Goal: Information Seeking & Learning: Learn about a topic

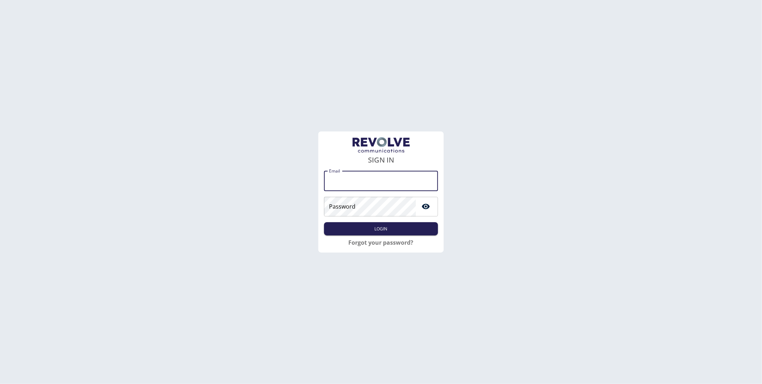
click at [340, 184] on input "Email" at bounding box center [381, 181] width 114 height 20
type input "**********"
click at [384, 237] on form "**********" at bounding box center [381, 188] width 114 height 102
click at [387, 228] on button "Login" at bounding box center [381, 228] width 114 height 13
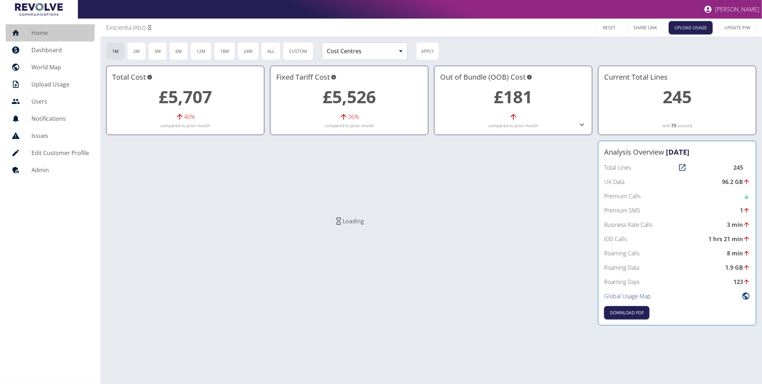
click at [36, 30] on h5 "Home" at bounding box center [60, 33] width 58 height 9
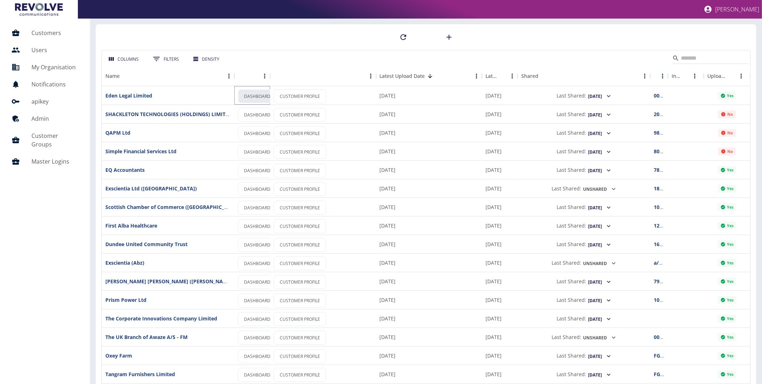
click at [253, 97] on link "DASHBOARD" at bounding box center [257, 96] width 39 height 14
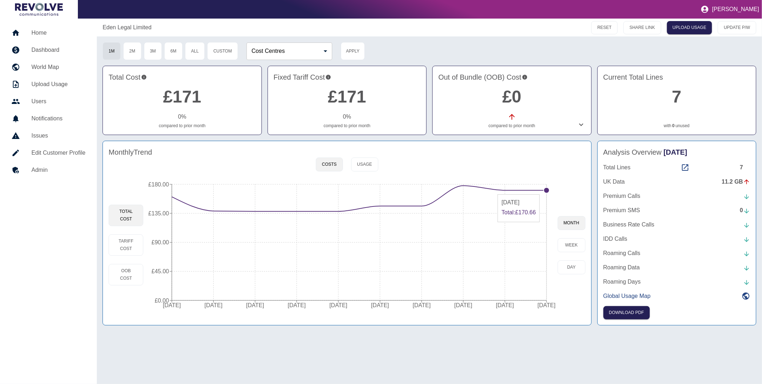
click at [546, 191] on circle at bounding box center [547, 191] width 6 height 6
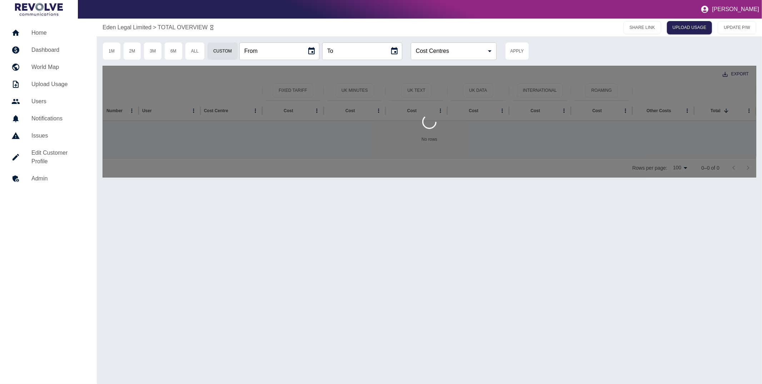
type input "**********"
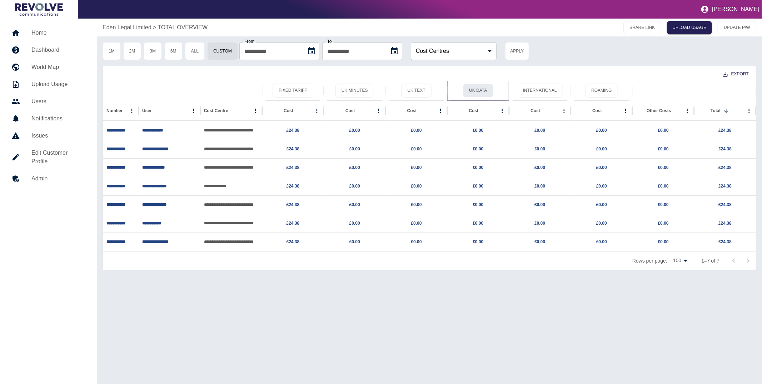
click at [484, 89] on button "UK Data" at bounding box center [478, 91] width 30 height 14
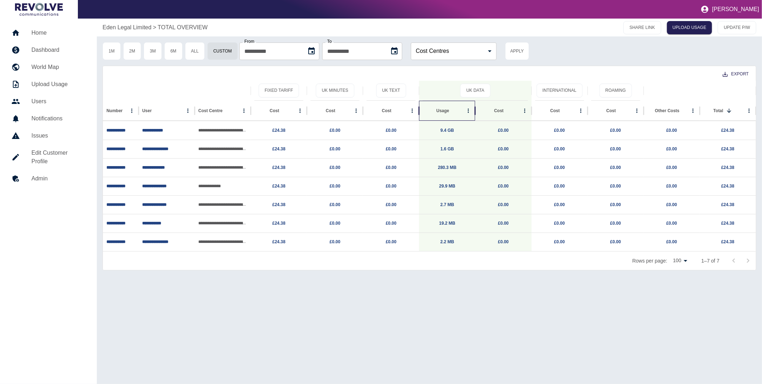
click at [444, 108] on div "Usage" at bounding box center [442, 110] width 13 height 5
click at [118, 27] on p "Eden Legal Limited" at bounding box center [127, 27] width 49 height 9
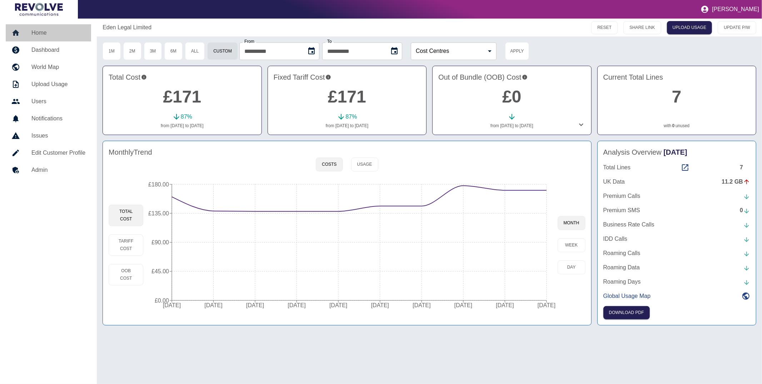
click at [32, 37] on link "Home" at bounding box center [48, 32] width 85 height 17
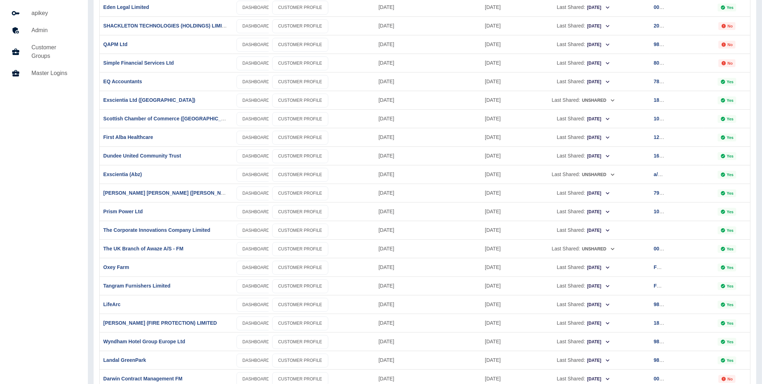
scroll to position [89, 0]
click at [260, 250] on link "DASHBOARD" at bounding box center [256, 249] width 39 height 14
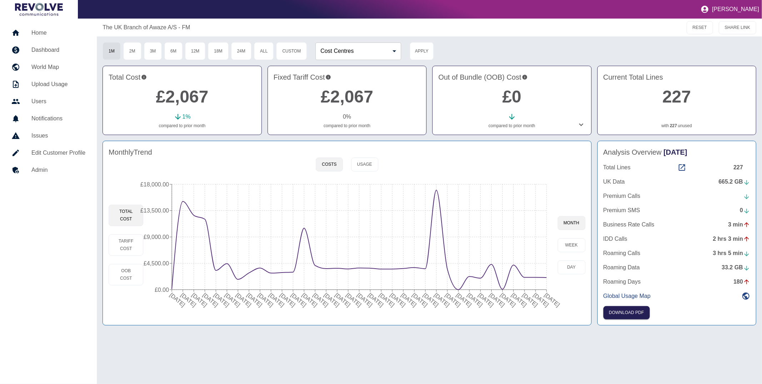
click at [582, 125] on icon at bounding box center [581, 124] width 9 height 9
click at [582, 123] on icon at bounding box center [581, 124] width 9 height 9
click at [359, 166] on button "Usage" at bounding box center [364, 165] width 27 height 14
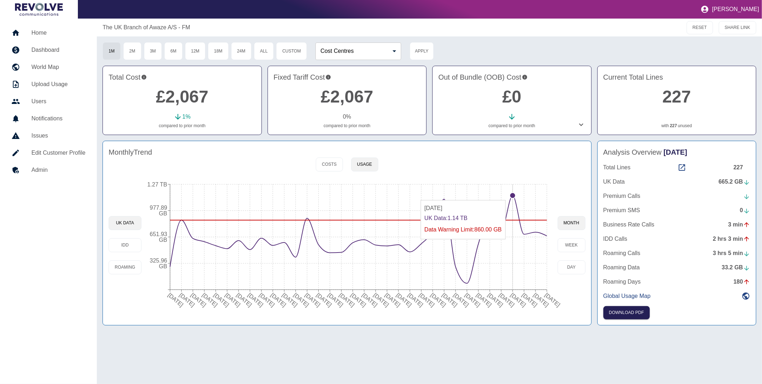
click at [513, 197] on circle at bounding box center [513, 196] width 6 height 6
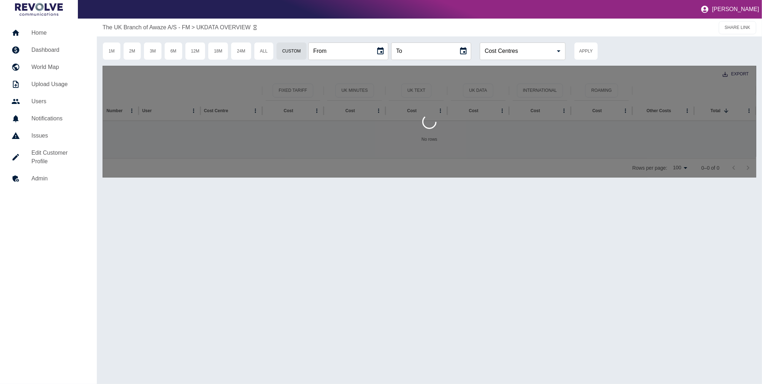
type input "**********"
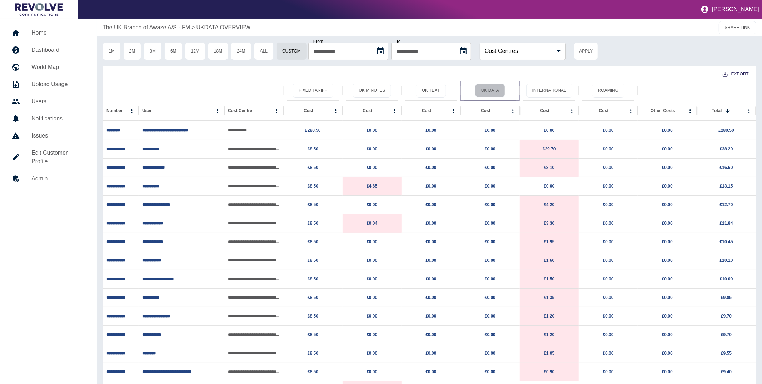
click at [493, 89] on button "UK Data" at bounding box center [490, 91] width 30 height 14
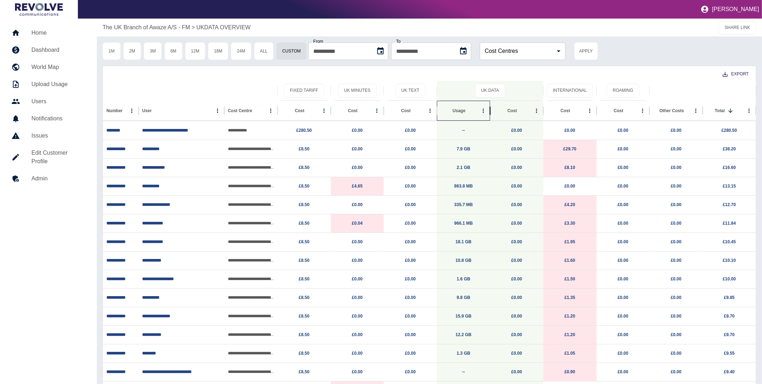
click at [456, 110] on div "Usage" at bounding box center [459, 110] width 13 height 5
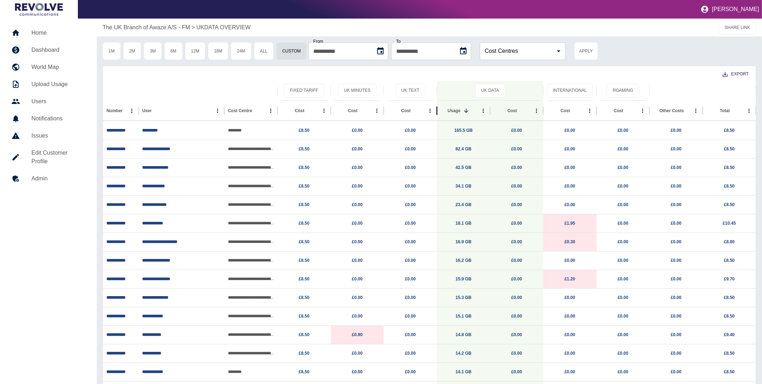
click at [214, 78] on div "Export" at bounding box center [429, 73] width 653 height 15
click at [139, 28] on p "The UK Branch of Awaze A/S - FM" at bounding box center [147, 27] width 88 height 9
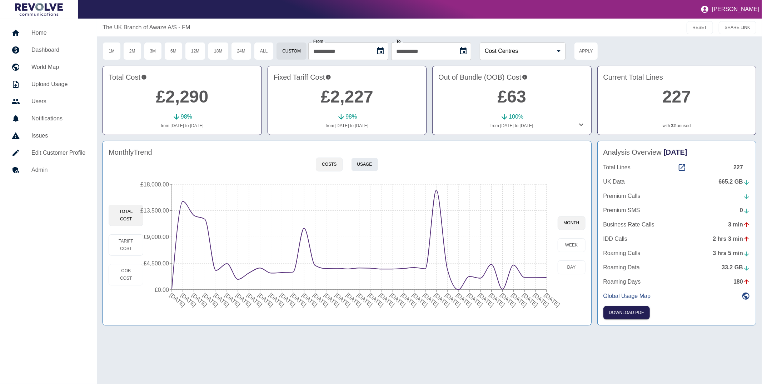
click at [367, 163] on button "Usage" at bounding box center [364, 165] width 27 height 14
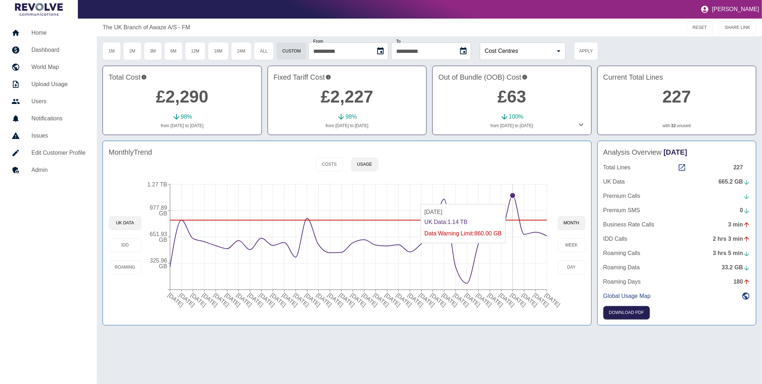
click at [512, 201] on icon "08 Oct 2022 08 Nov 2022 08 Dec 2022 08 Jan 2023 08 Feb 2023 08 Mar 2023 08 Apr …" at bounding box center [350, 245] width 416 height 136
click at [177, 55] on button "6M" at bounding box center [173, 51] width 18 height 18
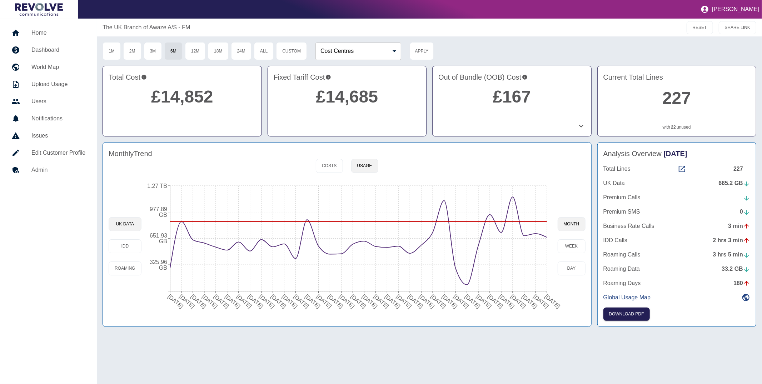
click at [312, 174] on div "Monthly Trend Costs Usage UK Data IDD Roaming 08 Oct 2022 08 Nov 2022 08 Dec 20…" at bounding box center [347, 234] width 489 height 185
click at [324, 169] on button "Costs" at bounding box center [329, 166] width 27 height 14
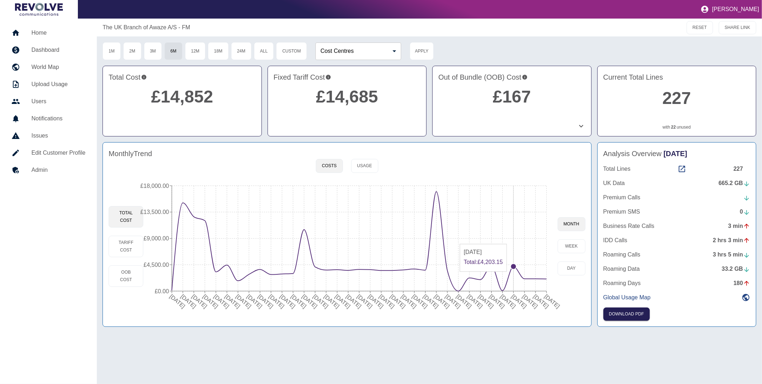
click at [514, 276] on icon "09 Oct 2022 09 Nov 2022 09 Dec 2022 09 Jan 2023 09 Feb 2023 09 Mar 2023 09 Apr …" at bounding box center [350, 247] width 414 height 136
click at [514, 266] on circle at bounding box center [514, 267] width 6 height 6
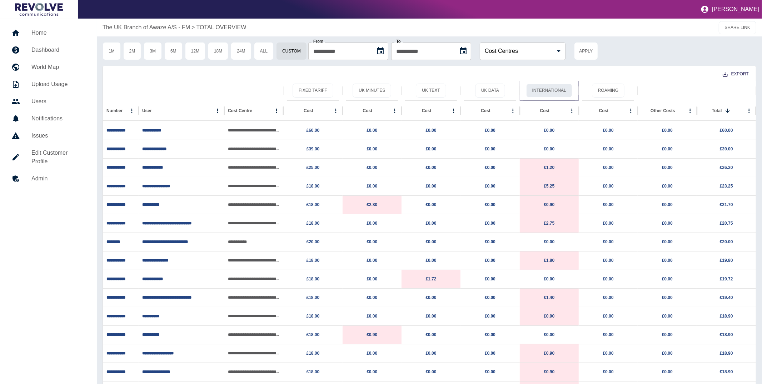
click at [540, 88] on button "International" at bounding box center [550, 91] width 46 height 14
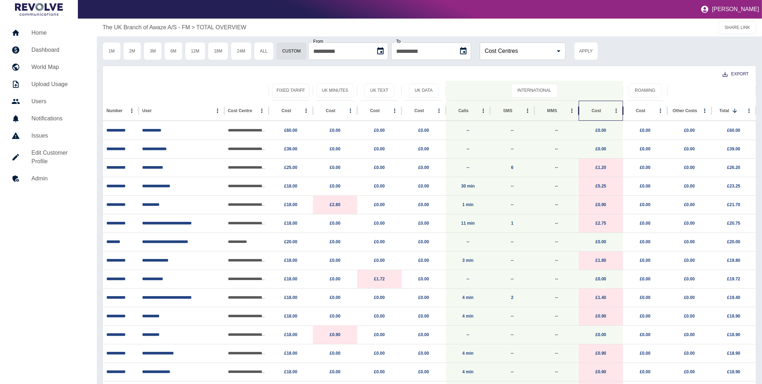
click at [596, 112] on div "Cost" at bounding box center [597, 110] width 10 height 5
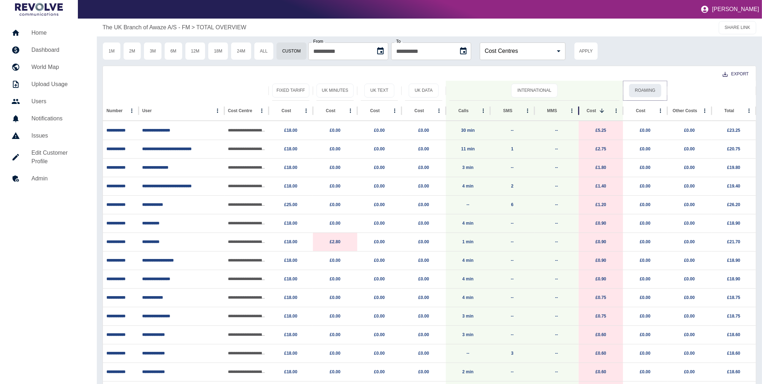
click at [645, 91] on button "Roaming" at bounding box center [645, 91] width 33 height 14
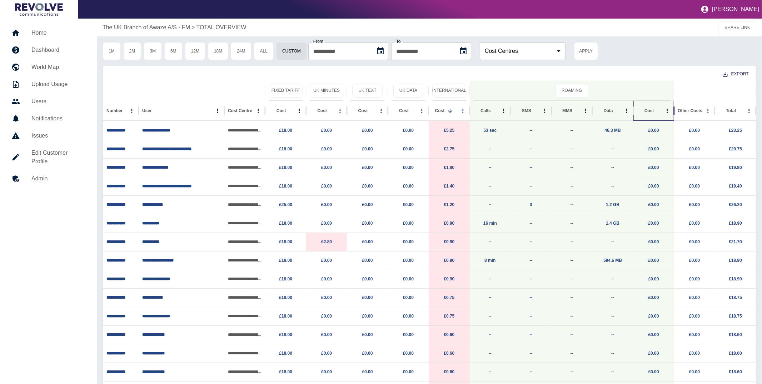
click at [645, 109] on div "Cost" at bounding box center [650, 110] width 10 height 5
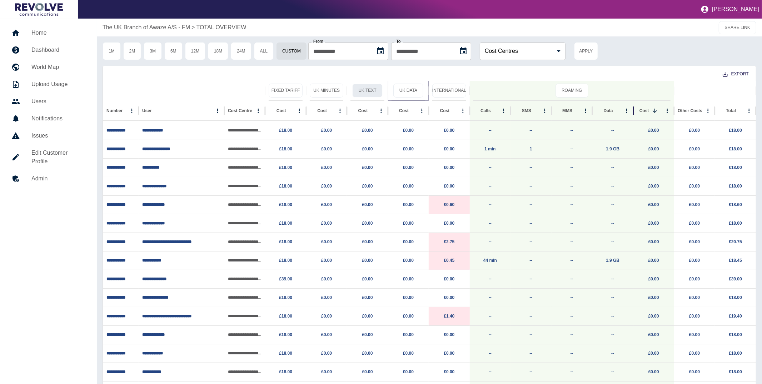
click at [408, 91] on button "UK Data" at bounding box center [409, 91] width 30 height 14
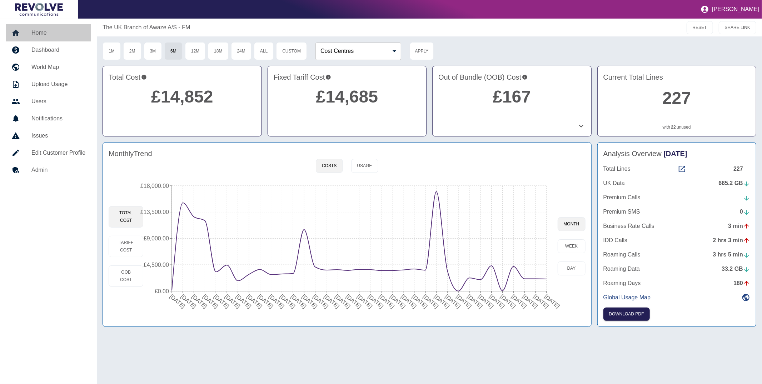
click at [49, 24] on link "Home" at bounding box center [48, 32] width 85 height 17
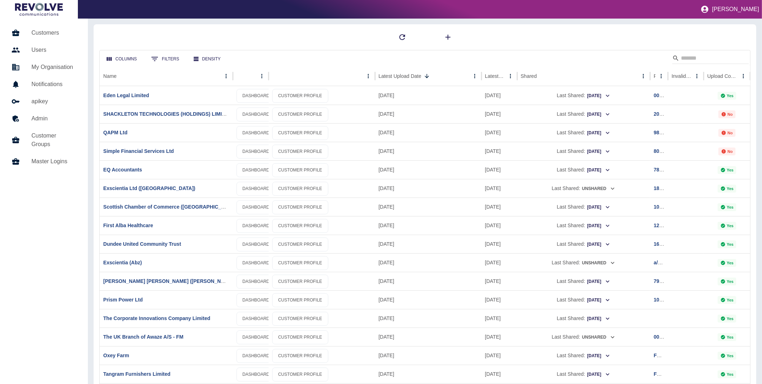
click at [49, 32] on h5 "Customers" at bounding box center [53, 33] width 45 height 9
